Goal: Task Accomplishment & Management: Complete application form

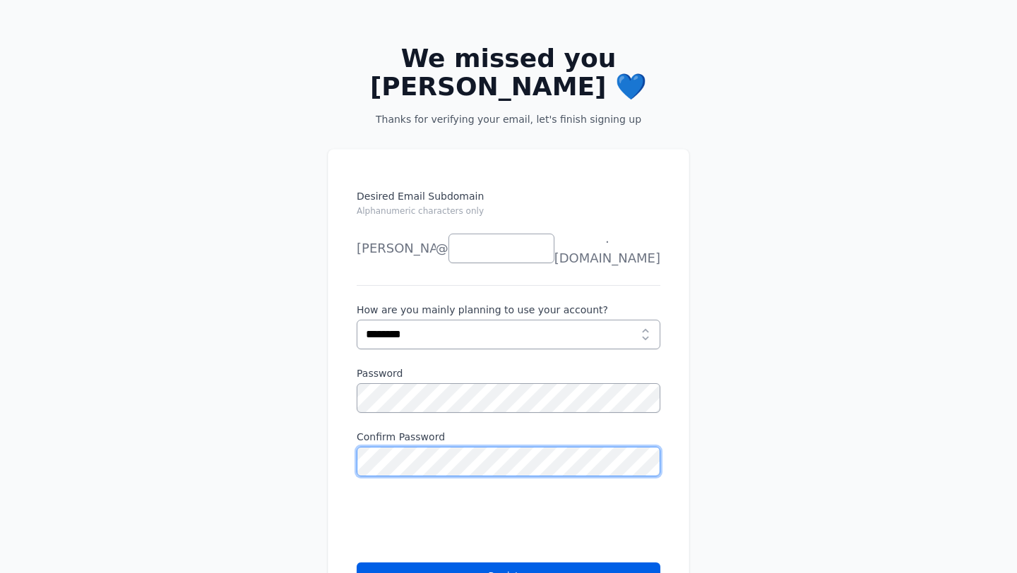
scroll to position [94, 0]
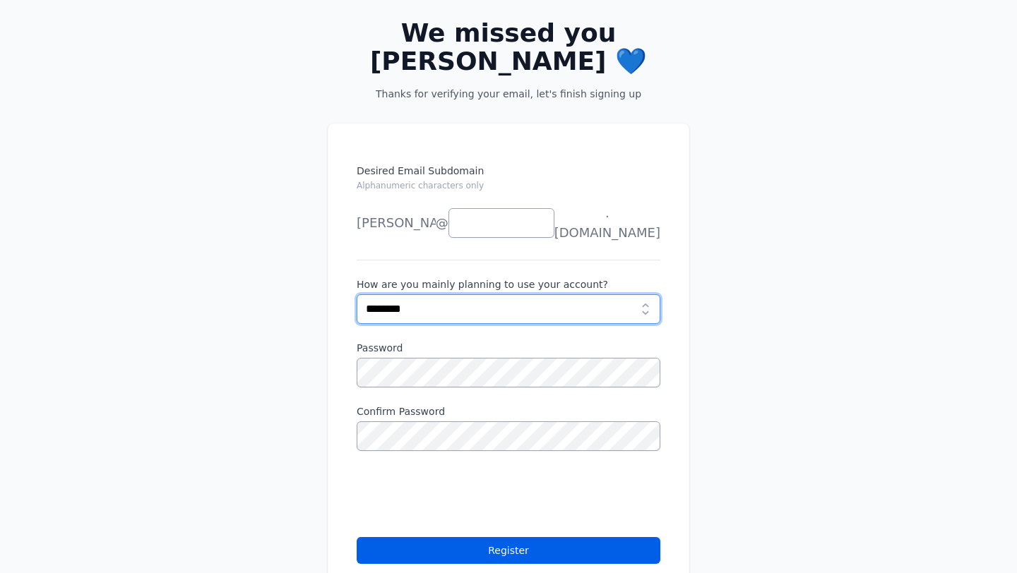
click at [441, 294] on select "**********" at bounding box center [509, 309] width 304 height 30
select select "**********"
click at [357, 294] on select "**********" at bounding box center [509, 309] width 304 height 30
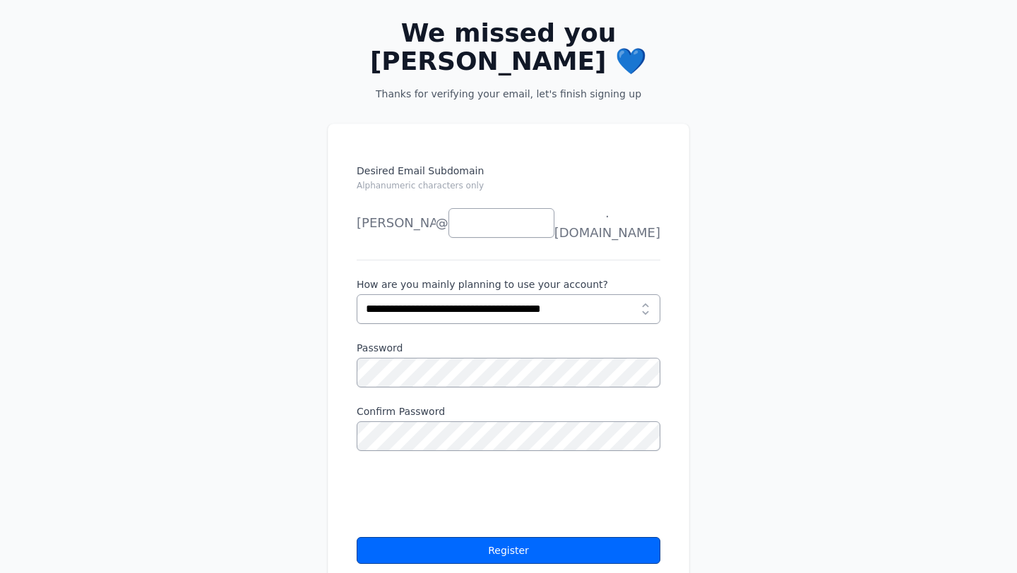
click at [454, 537] on button "Register" at bounding box center [509, 550] width 304 height 27
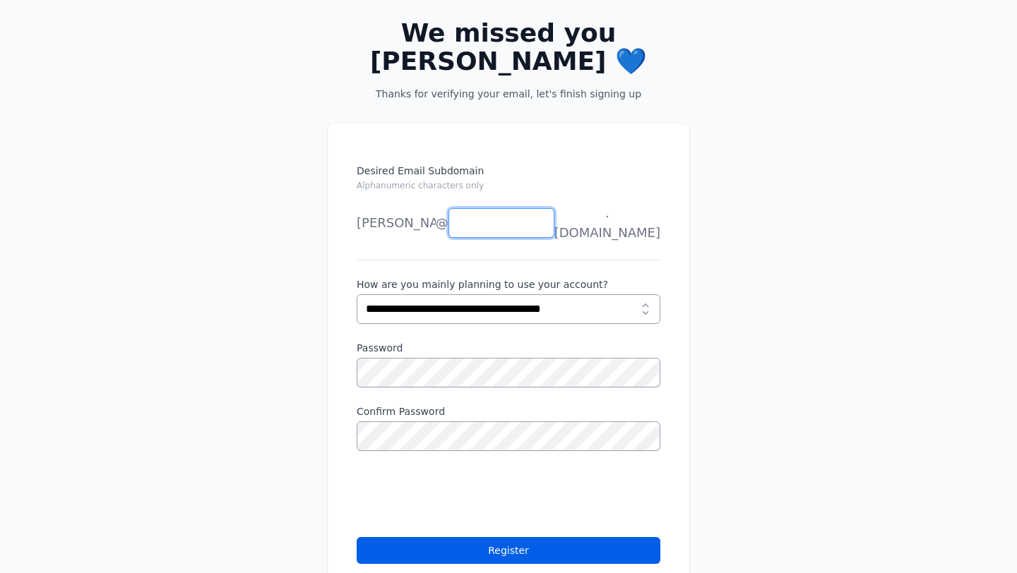
click at [496, 208] on input "Desired Email Subdomain Alphanumeric characters only" at bounding box center [501, 223] width 106 height 30
type input "*"
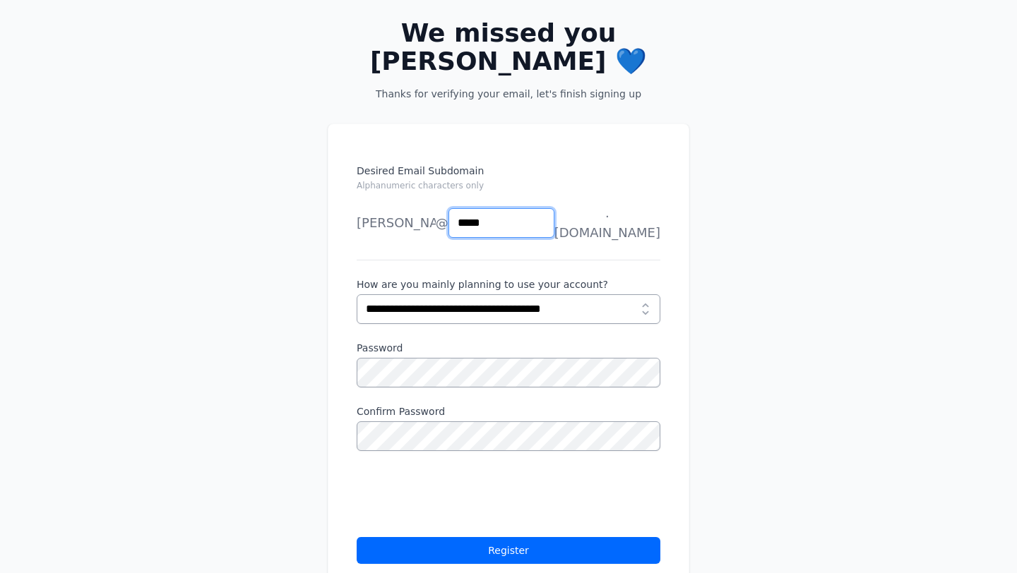
type input "*****"
click at [504, 537] on button "Register" at bounding box center [509, 550] width 304 height 27
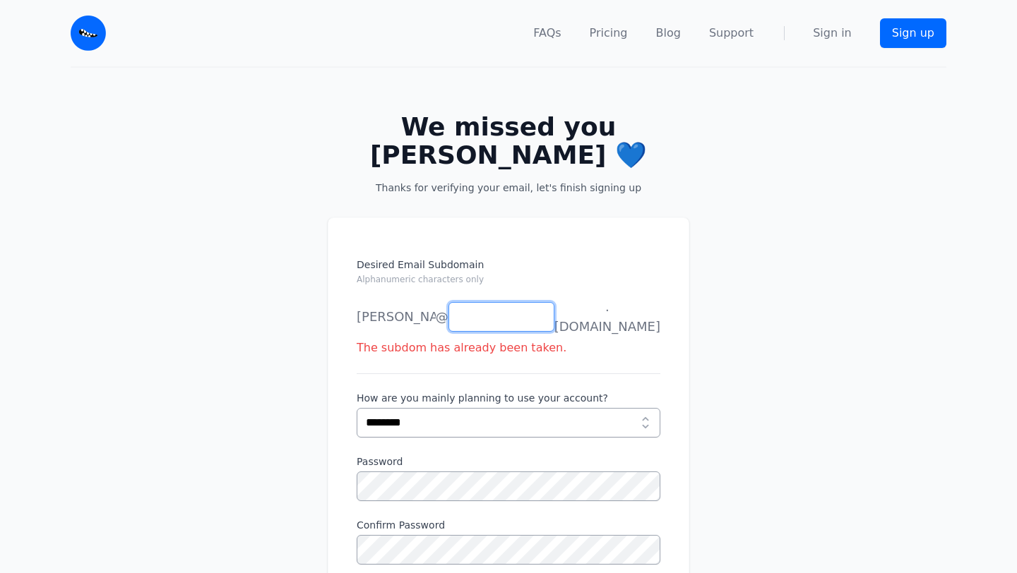
click at [506, 302] on input "Desired Email Subdomain Alphanumeric characters only" at bounding box center [501, 317] width 106 height 30
type input "*"
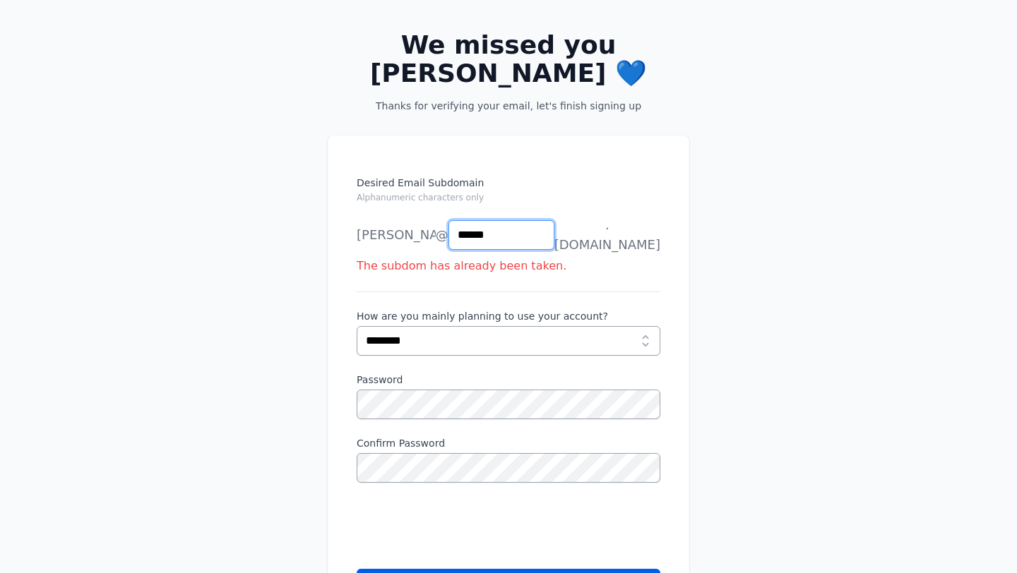
type input "******"
click at [451, 373] on div "Password" at bounding box center [509, 396] width 304 height 47
click at [487, 569] on button "Register" at bounding box center [509, 582] width 304 height 27
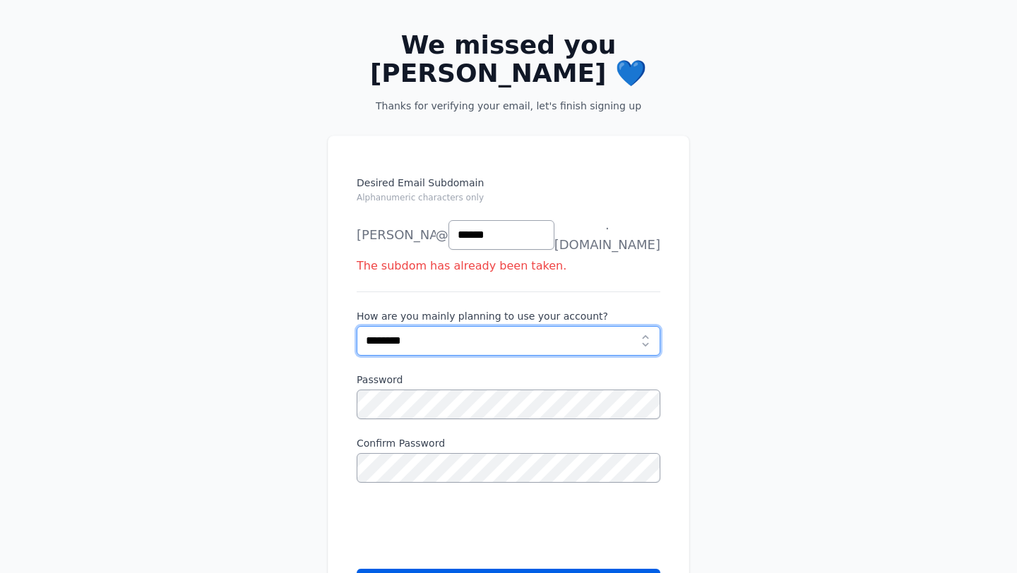
click at [475, 326] on select "**********" at bounding box center [509, 341] width 304 height 30
select select "**********"
click at [357, 326] on select "**********" at bounding box center [509, 341] width 304 height 30
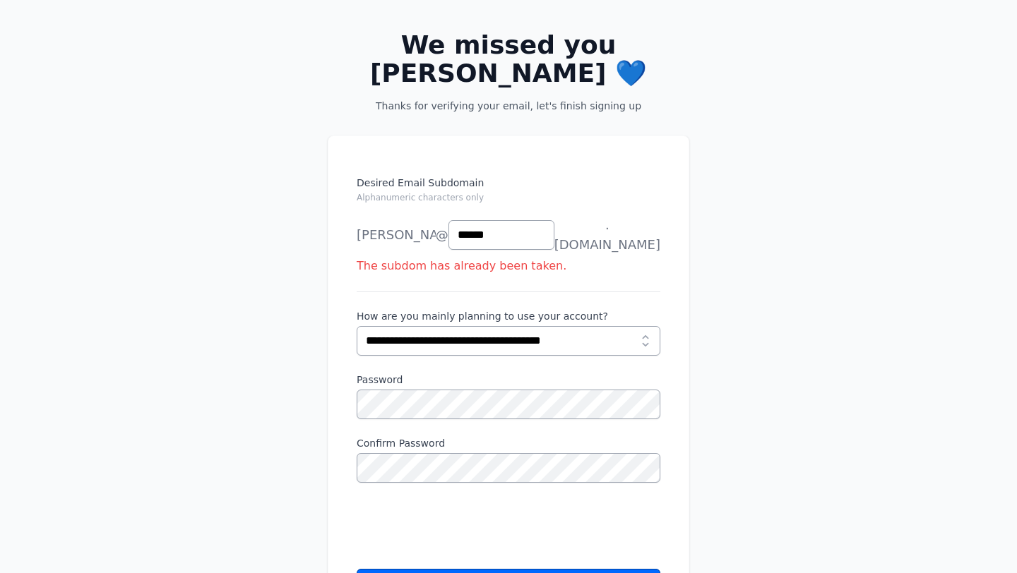
click at [507, 569] on button "Register" at bounding box center [509, 582] width 304 height 27
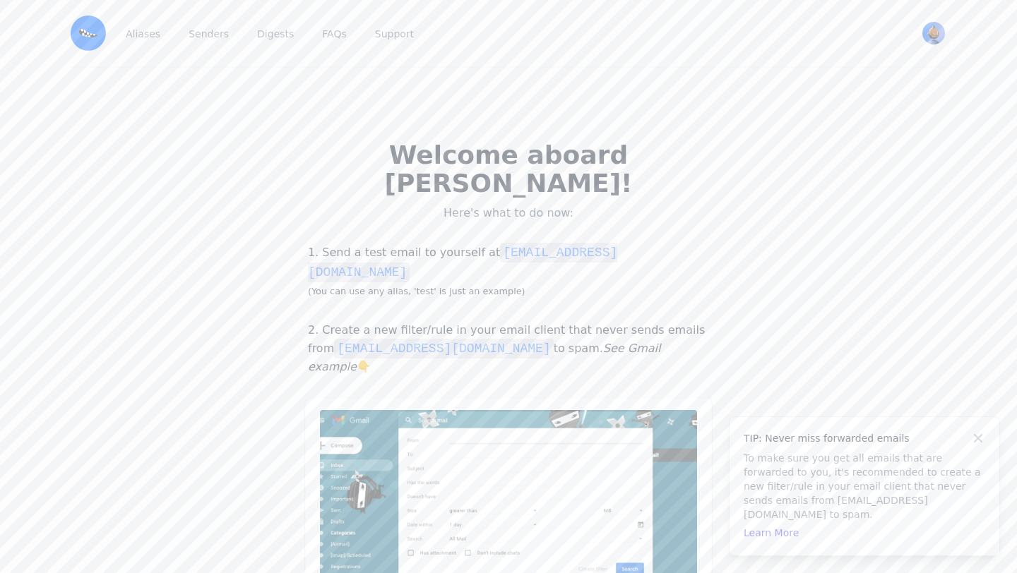
scroll to position [24, 0]
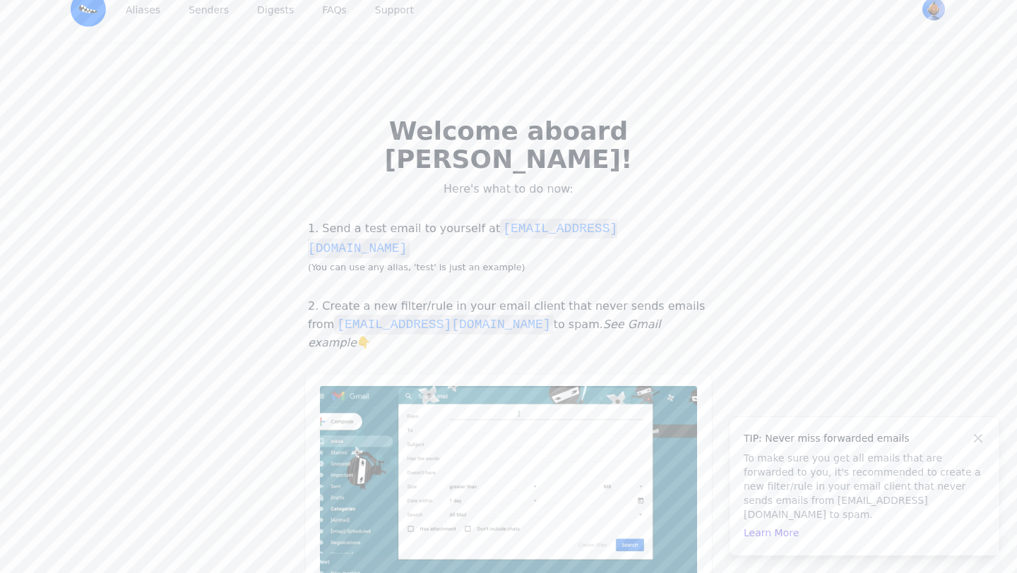
click at [559, 219] on code "[EMAIL_ADDRESS][DOMAIN_NAME]" at bounding box center [462, 239] width 309 height 40
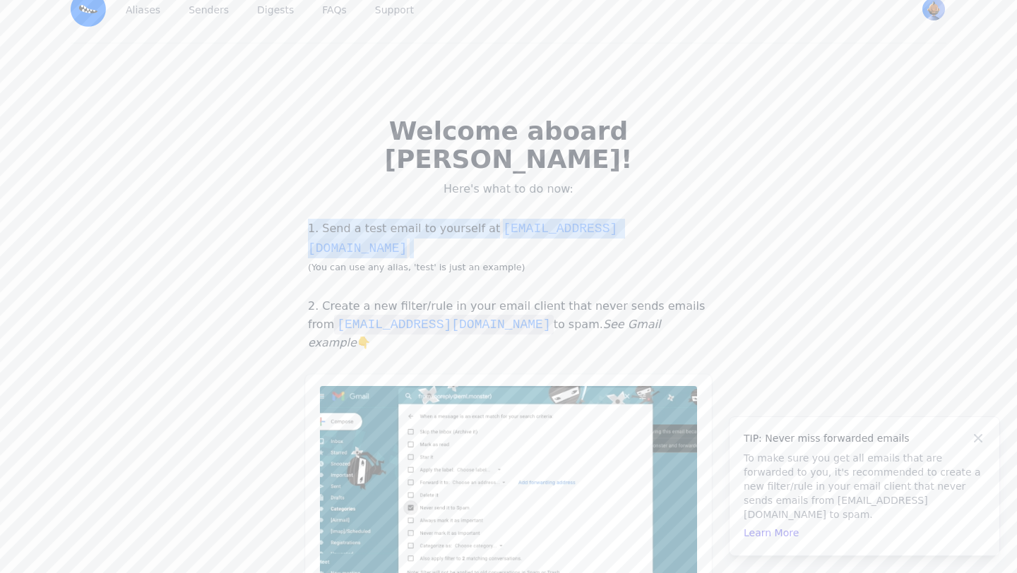
click at [559, 219] on code "[EMAIL_ADDRESS][DOMAIN_NAME]" at bounding box center [462, 239] width 309 height 40
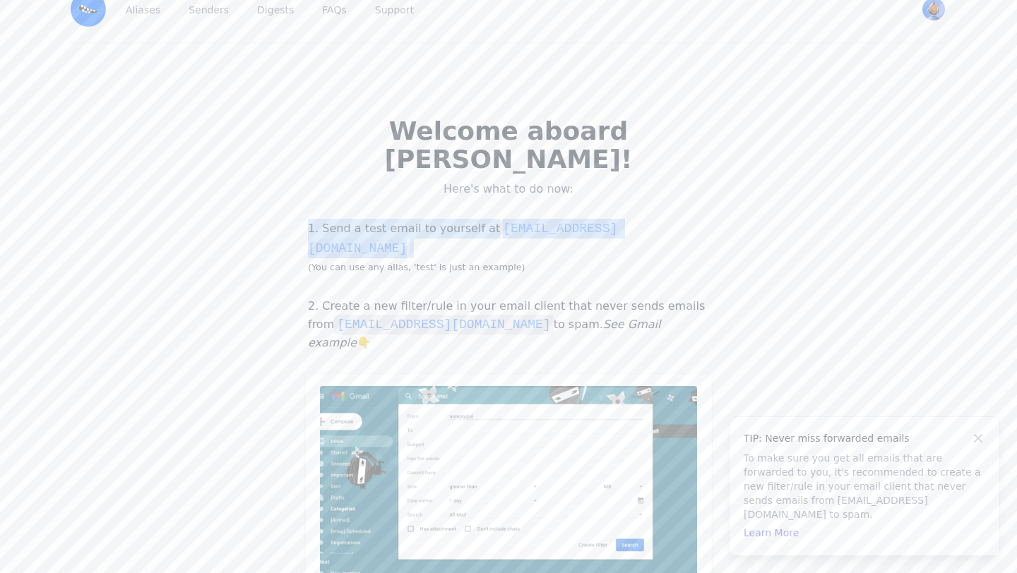
copy p "1. Send a test email to yourself at [EMAIL_ADDRESS][DOMAIN_NAME]"
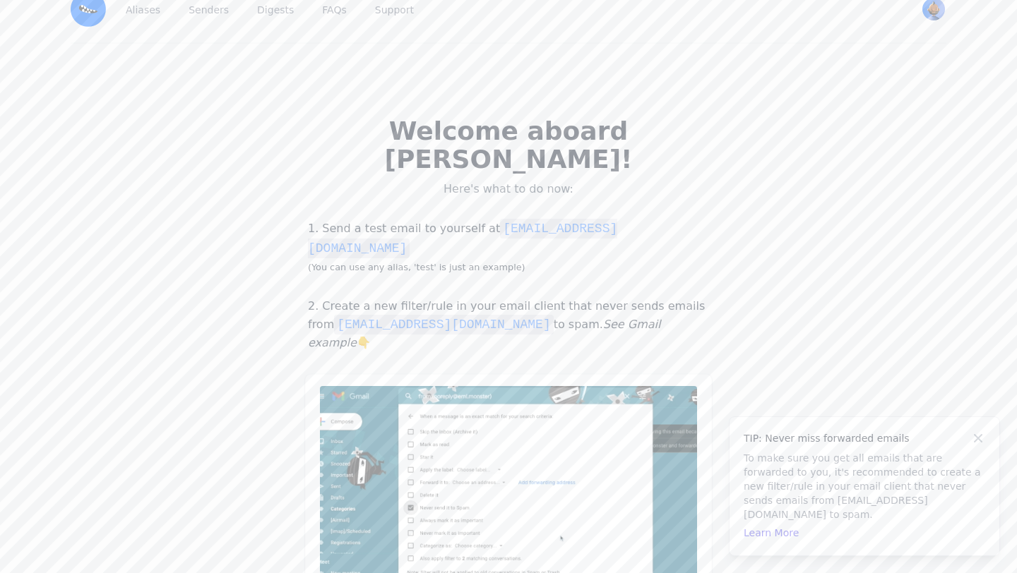
click at [519, 219] on code "[EMAIL_ADDRESS][DOMAIN_NAME]" at bounding box center [462, 239] width 309 height 40
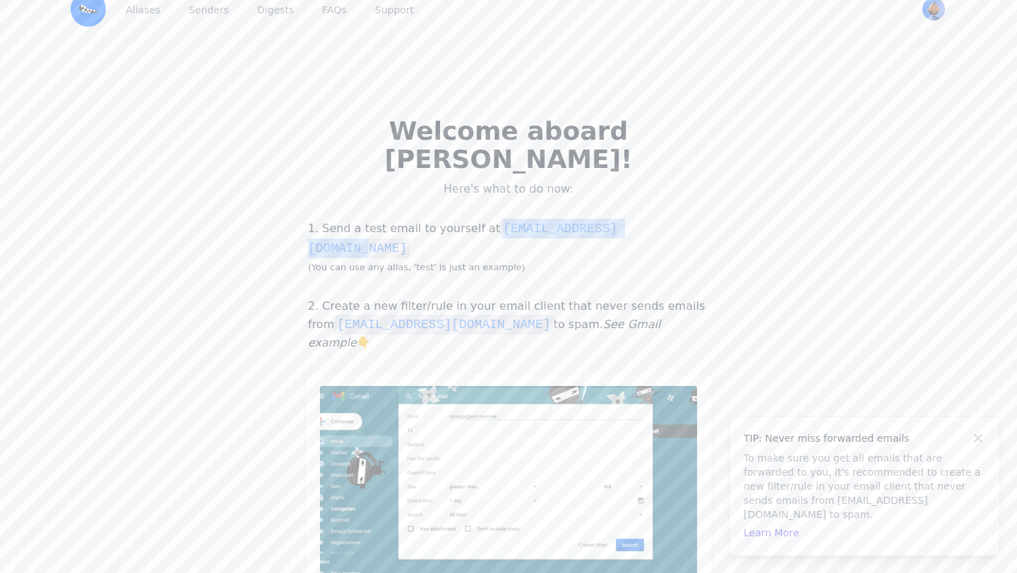
drag, startPoint x: 482, startPoint y: 201, endPoint x: 656, endPoint y: 203, distance: 173.7
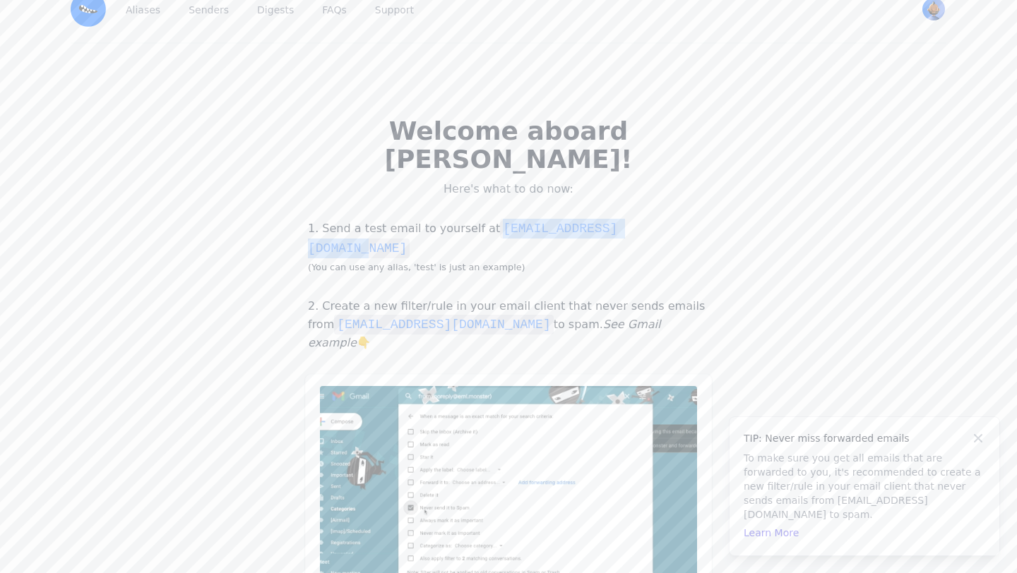
click at [617, 219] on code "[EMAIL_ADDRESS][DOMAIN_NAME]" at bounding box center [462, 239] width 309 height 40
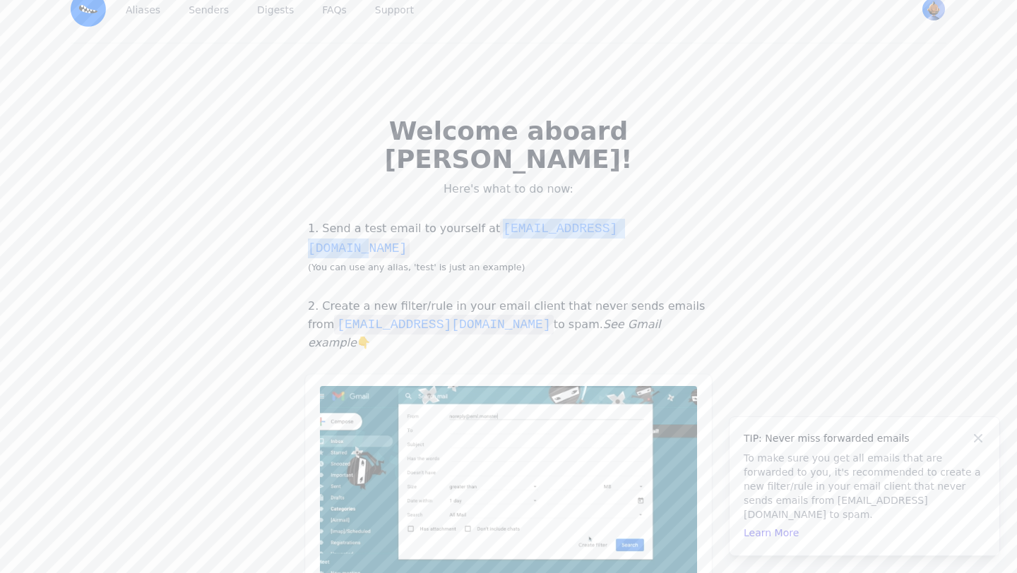
copy code "[EMAIL_ADDRESS][DOMAIN_NAME]"
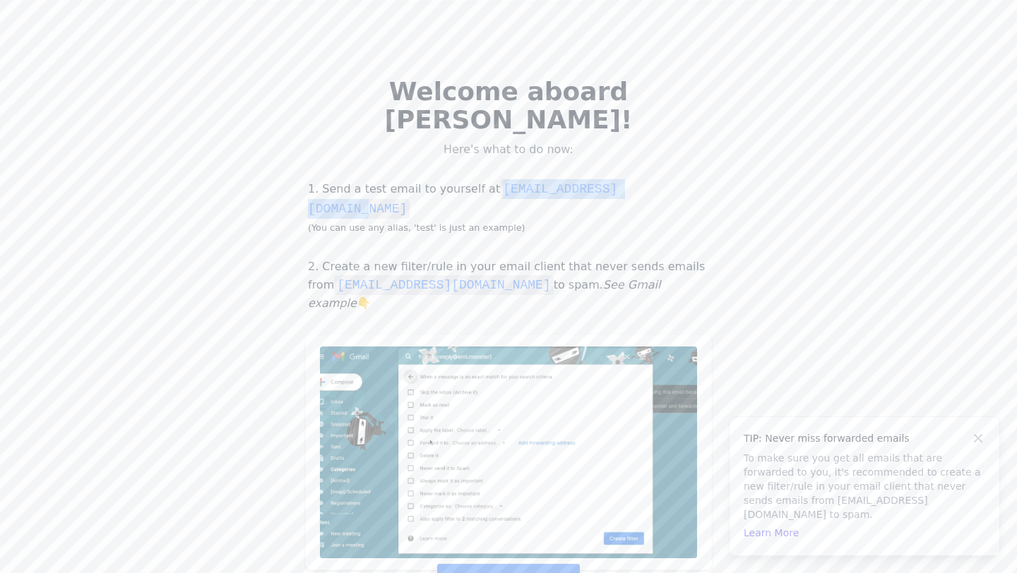
scroll to position [186, 0]
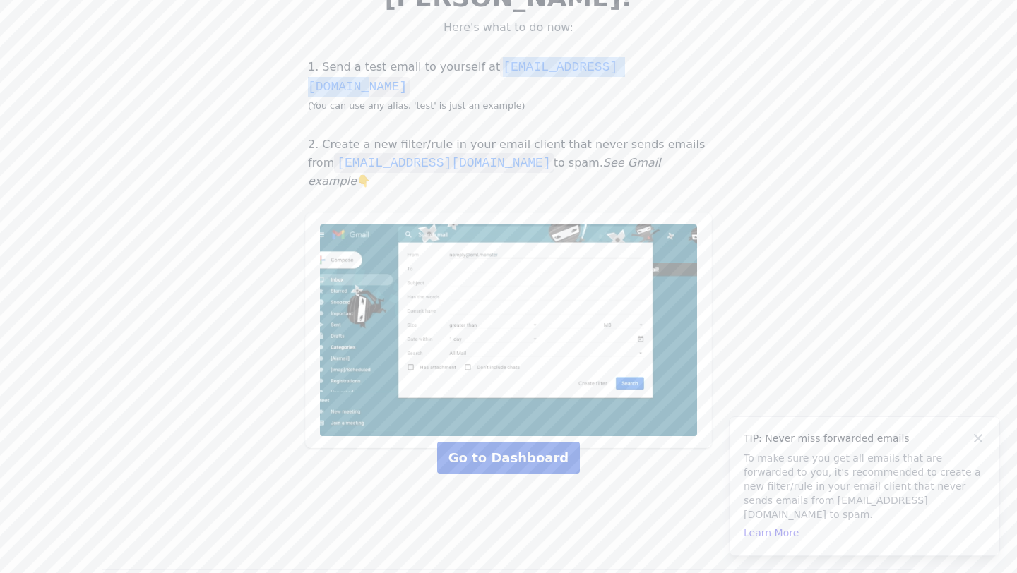
click at [485, 442] on link "Go to Dashboard" at bounding box center [508, 458] width 143 height 32
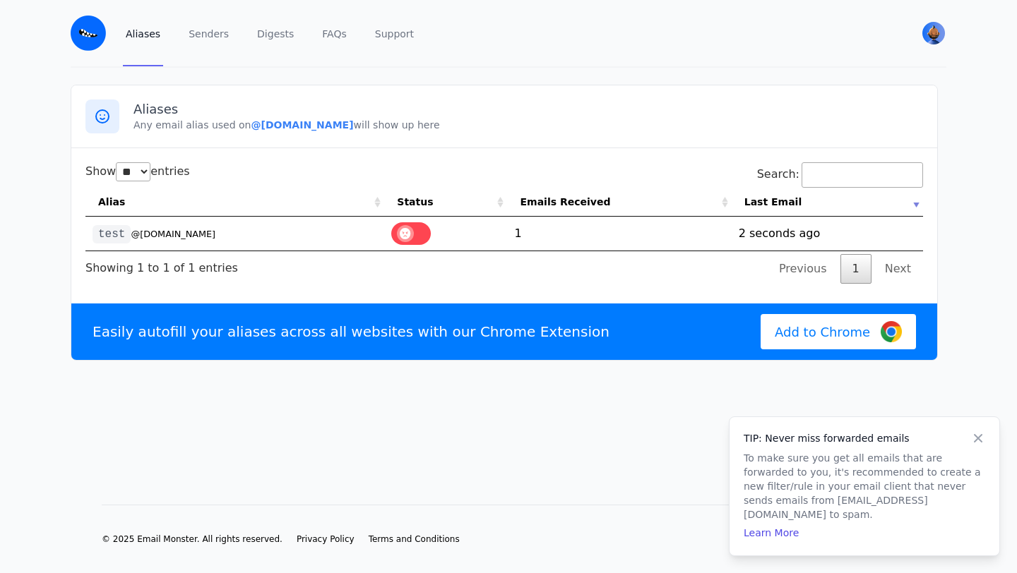
select select "**"
click at [201, 236] on small "@[DOMAIN_NAME]" at bounding box center [173, 234] width 85 height 11
click at [551, 228] on td "1" at bounding box center [619, 234] width 224 height 34
click at [106, 238] on code "test" at bounding box center [112, 234] width 38 height 18
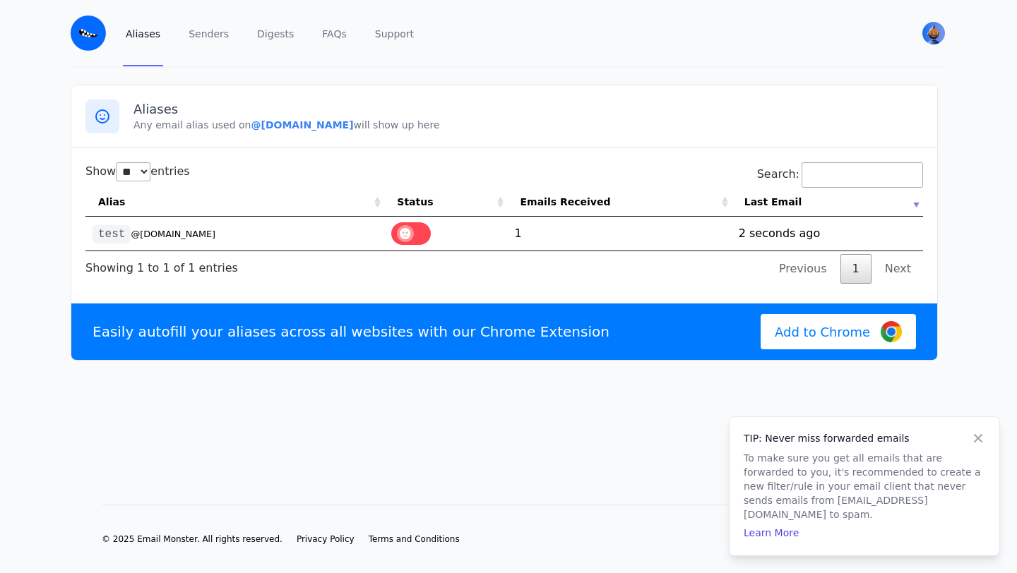
drag, startPoint x: 227, startPoint y: 235, endPoint x: 133, endPoint y: 236, distance: 94.6
click at [133, 236] on td "test @eifkld.eml.monster" at bounding box center [234, 234] width 299 height 34
copy small "@eifkld.eml.monster"
click at [191, 230] on small "@eifkld.eml.monster" at bounding box center [173, 234] width 85 height 11
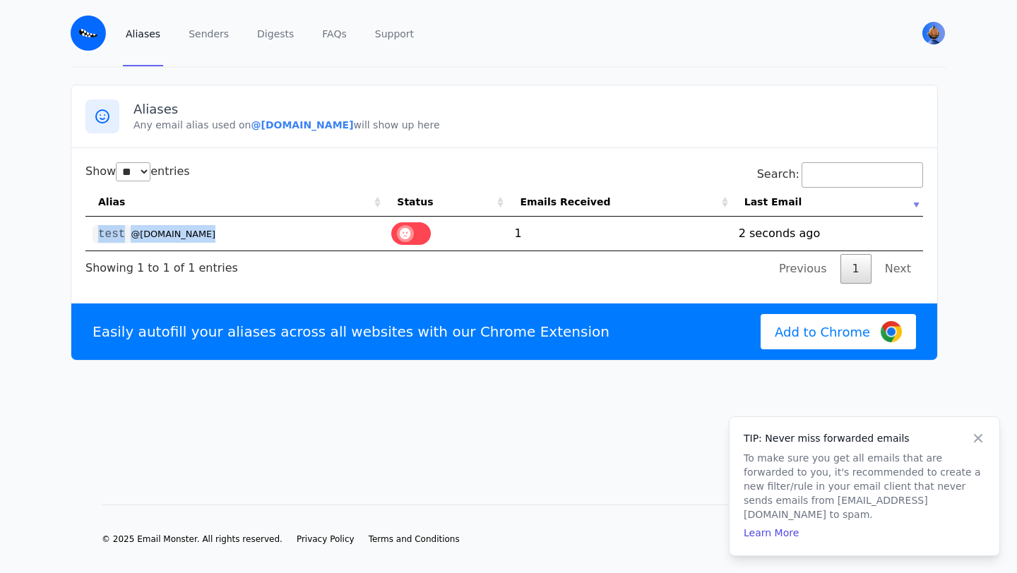
click at [191, 230] on small "@eifkld.eml.monster" at bounding box center [173, 234] width 85 height 11
copy tr "test @eifkld.eml.monster"
click at [180, 230] on small "@eifkld.eml.monster" at bounding box center [173, 234] width 85 height 11
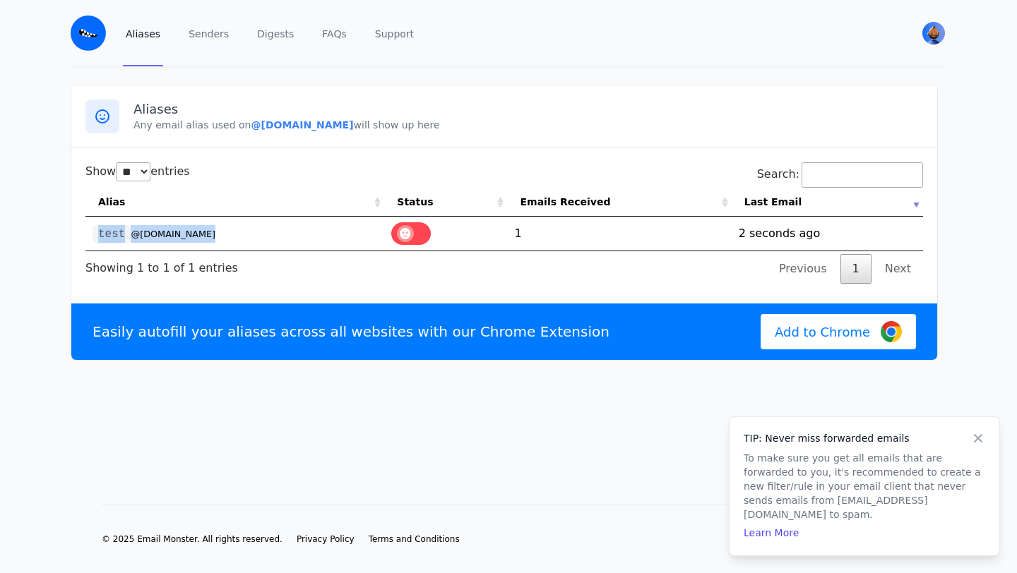
copy tr "test @eifkld.eml.monster"
click at [138, 232] on small "@eifkld.eml.monster" at bounding box center [173, 234] width 85 height 11
copy tr "test @eifkld.eml.monster"
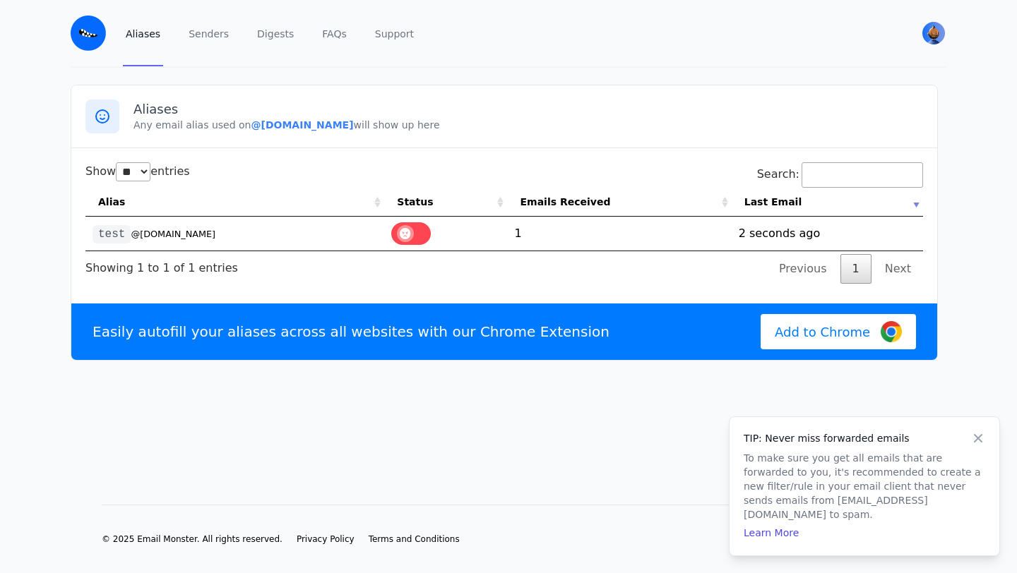
click at [146, 232] on small "@eifkld.eml.monster" at bounding box center [173, 234] width 85 height 11
copy tr "test @eifkld.eml.monster"
click at [146, 232] on small "@eifkld.eml.monster" at bounding box center [173, 234] width 85 height 11
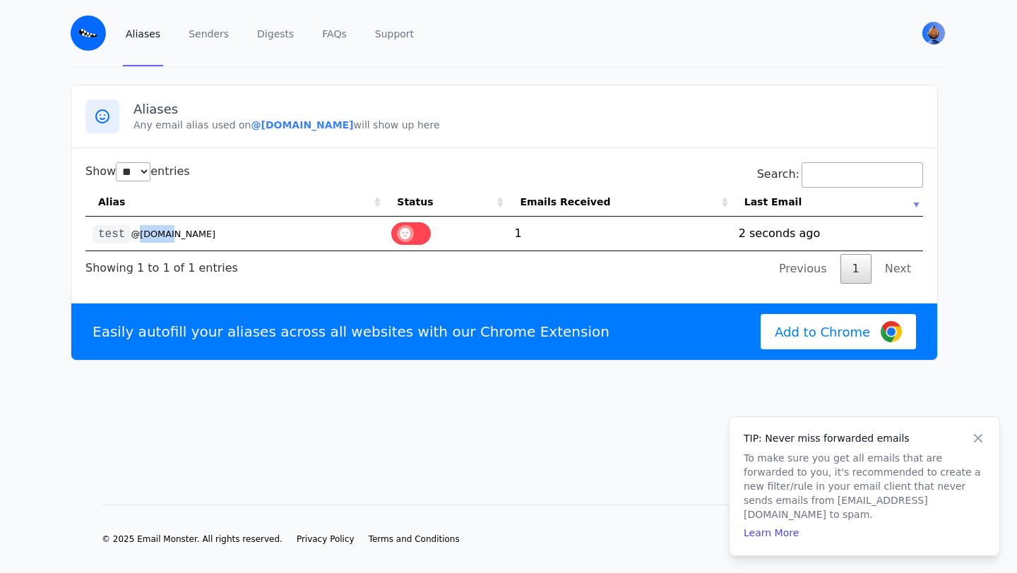
click at [146, 232] on small "@eifkld.eml.monster" at bounding box center [173, 234] width 85 height 11
click at [161, 241] on td "test @eifkld.eml.monster" at bounding box center [234, 234] width 299 height 34
